Goal: Navigation & Orientation: Find specific page/section

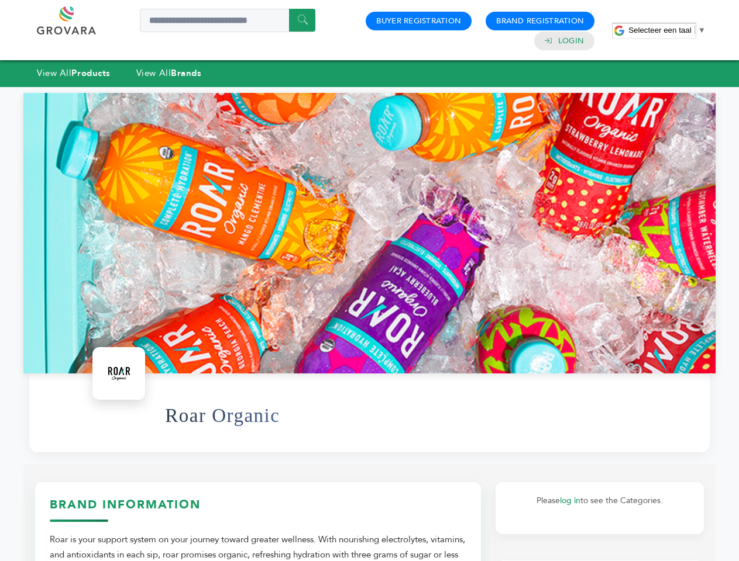
click at [667, 30] on span "Selecteer een taal" at bounding box center [659, 30] width 63 height 9
